Goal: Subscribe to service/newsletter

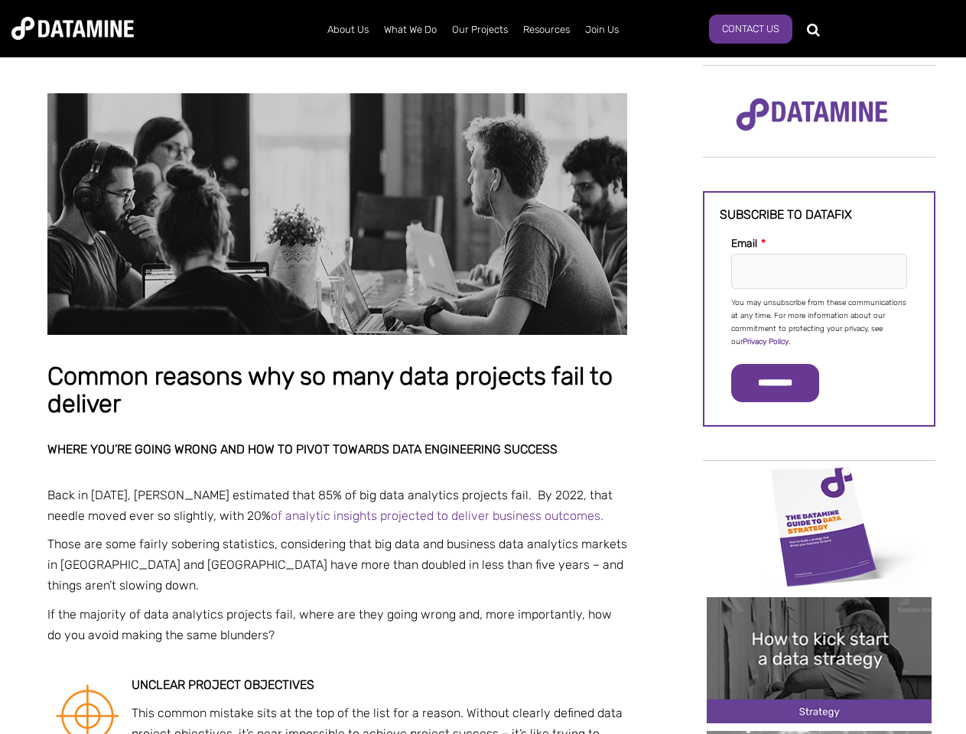
click at [819, 321] on p "You may unsubscribe from these communications at any time. For more information…" at bounding box center [819, 323] width 176 height 52
click at [784, 383] on input "*********" at bounding box center [775, 383] width 88 height 38
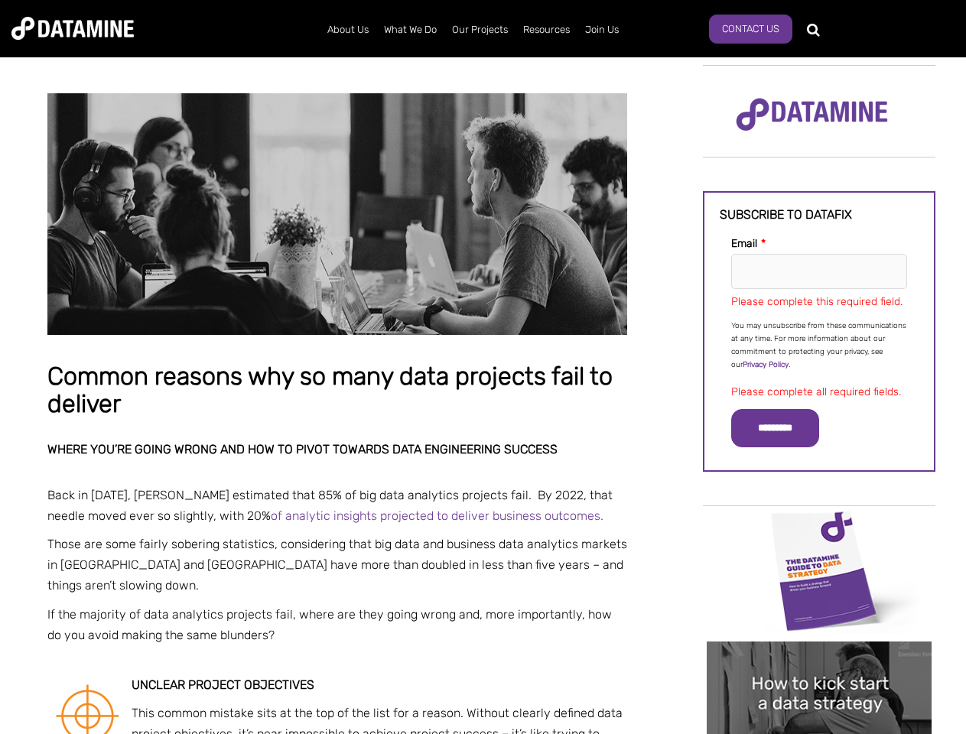
click at [819, 525] on img "Image grid with {{ image_count }} images." at bounding box center [818, 571] width 225 height 126
click at [819, 525] on div "✕" at bounding box center [483, 367] width 966 height 734
click at [819, 660] on div "✕" at bounding box center [483, 367] width 966 height 734
click at [819, 660] on img "Image grid with {{ image_count }} images." at bounding box center [818, 704] width 225 height 126
click at [819, 732] on div "✕" at bounding box center [483, 367] width 966 height 734
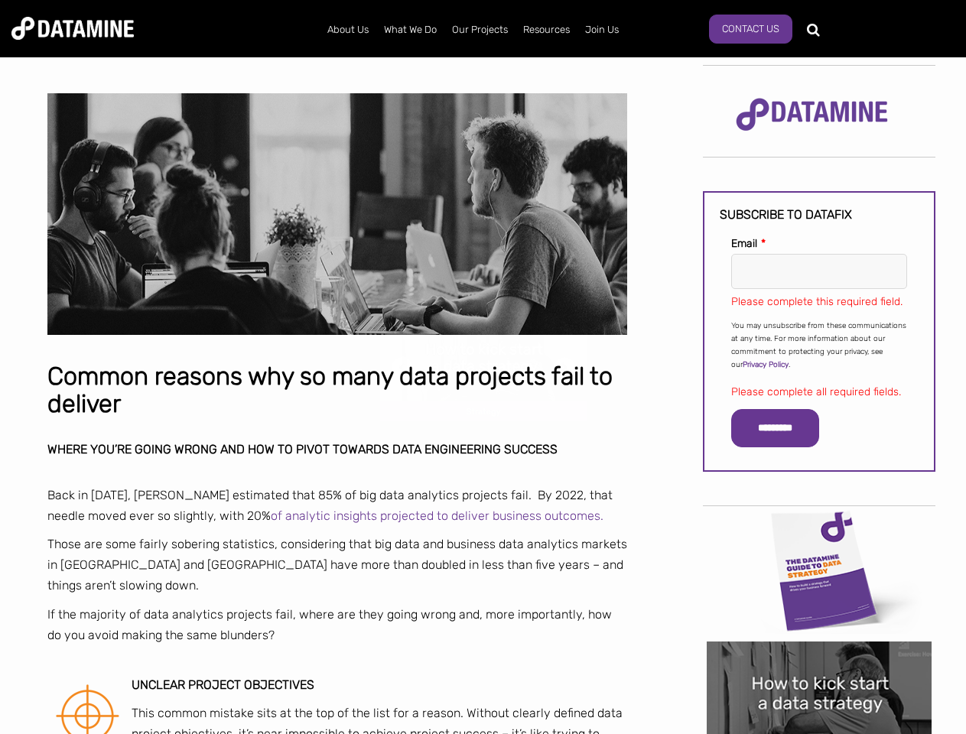
click at [819, 732] on div "✕" at bounding box center [483, 367] width 966 height 734
